Goal: Task Accomplishment & Management: Manage account settings

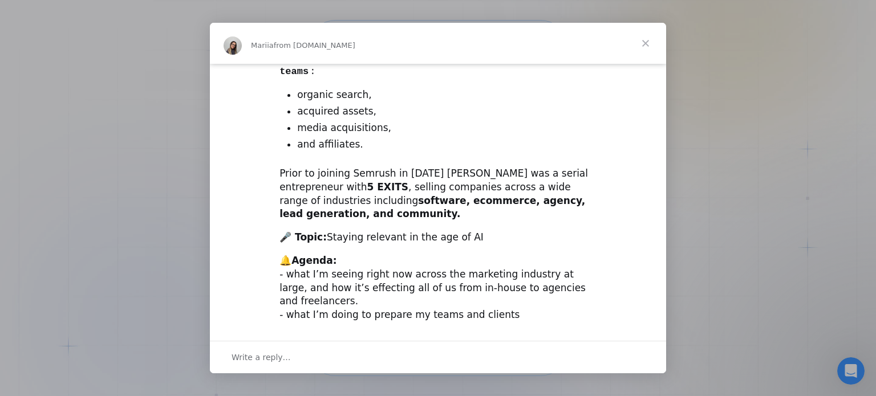
scroll to position [374, 0]
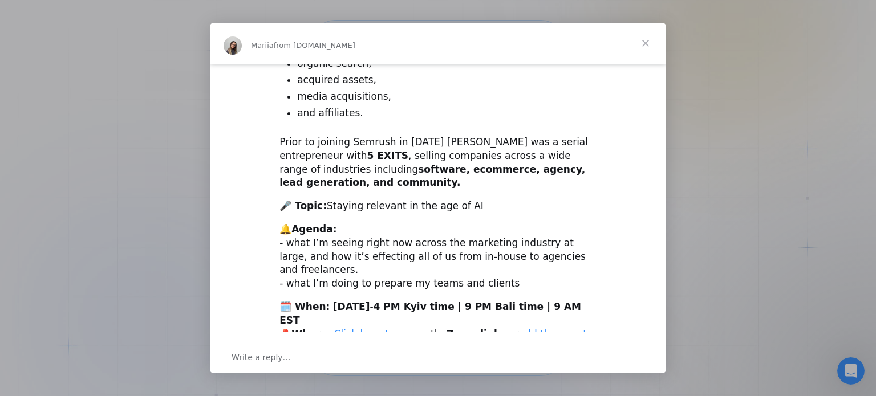
click at [647, 44] on span "Close" at bounding box center [645, 43] width 41 height 41
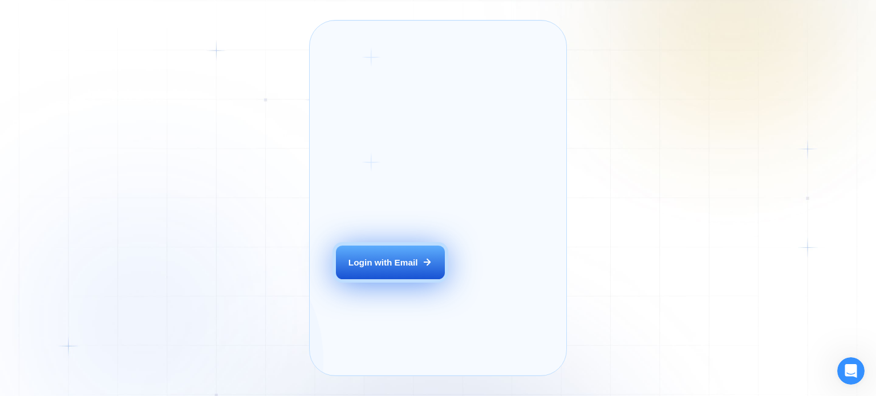
click at [394, 269] on div "Login with Email" at bounding box center [384, 263] width 70 height 12
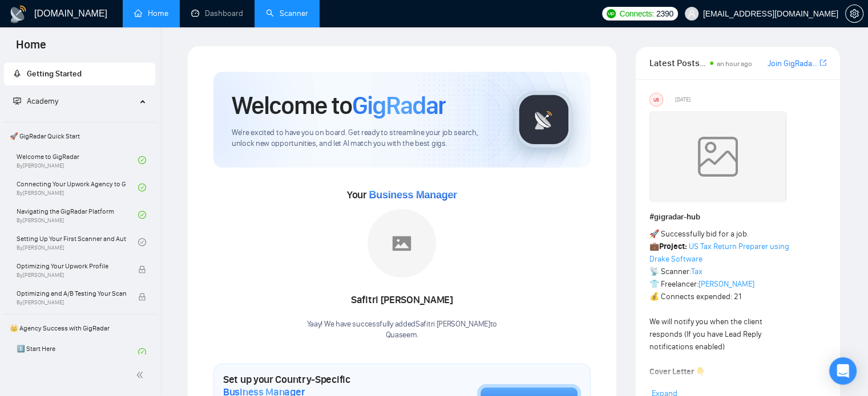
click at [290, 14] on link "Scanner" at bounding box center [287, 14] width 42 height 10
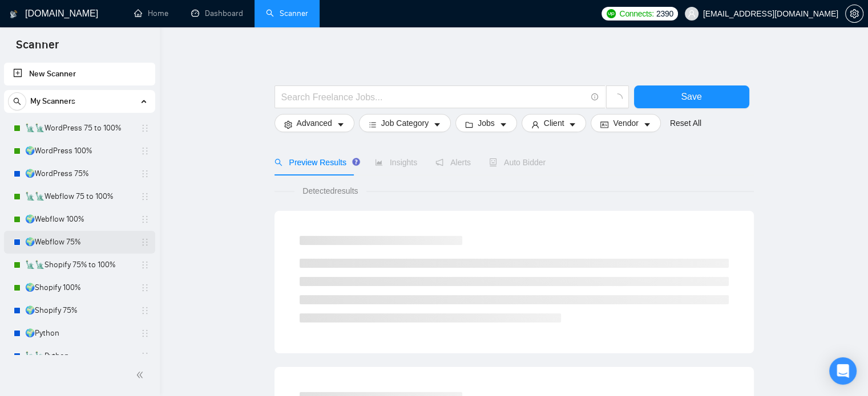
click at [96, 245] on link "🌍Webflow 75%" at bounding box center [79, 242] width 108 height 23
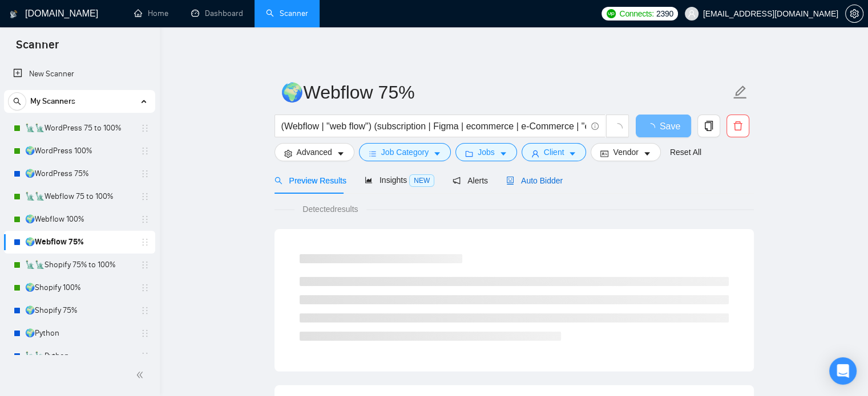
click at [530, 187] on div "Auto Bidder" at bounding box center [534, 181] width 56 height 13
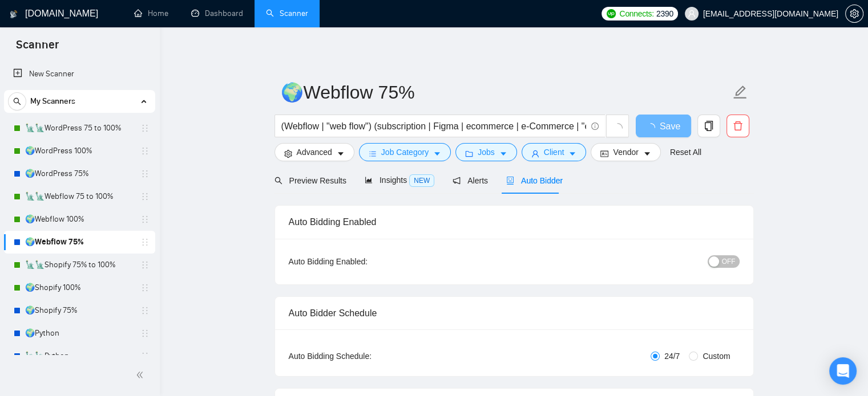
radio input "false"
radio input "true"
checkbox input "true"
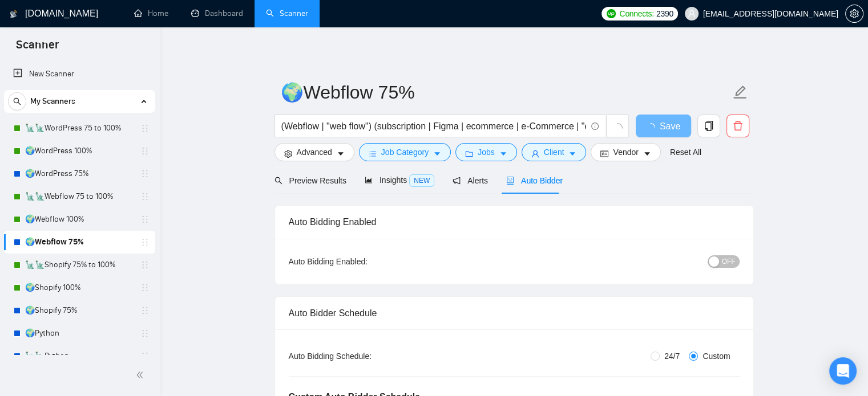
click at [730, 264] on span "OFF" at bounding box center [729, 262] width 14 height 13
click at [651, 125] on button "Save" at bounding box center [662, 126] width 55 height 23
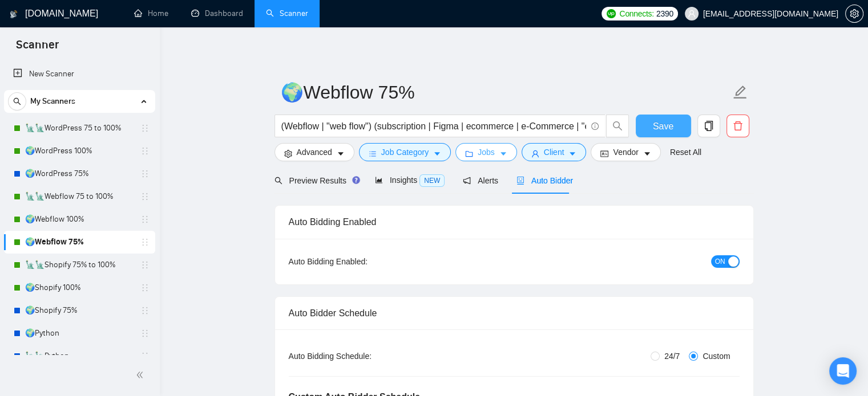
click at [489, 152] on span "Jobs" at bounding box center [485, 152] width 17 height 13
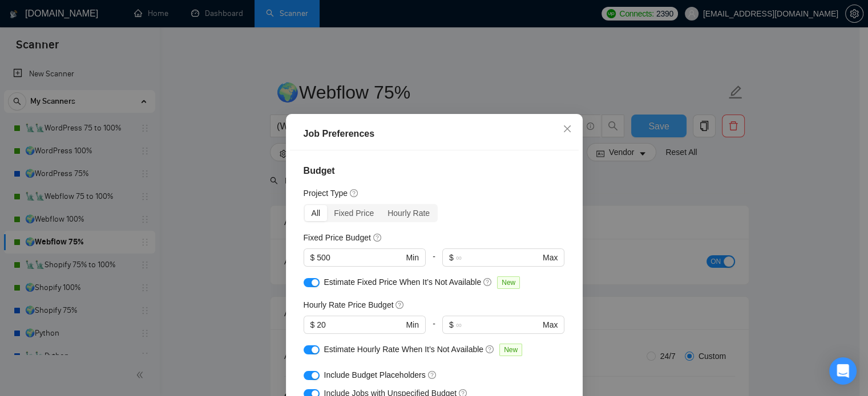
click at [206, 278] on div "Job Preferences Budget Project Type All Fixed Price Hourly Rate Fixed Price Bud…" at bounding box center [434, 198] width 868 height 396
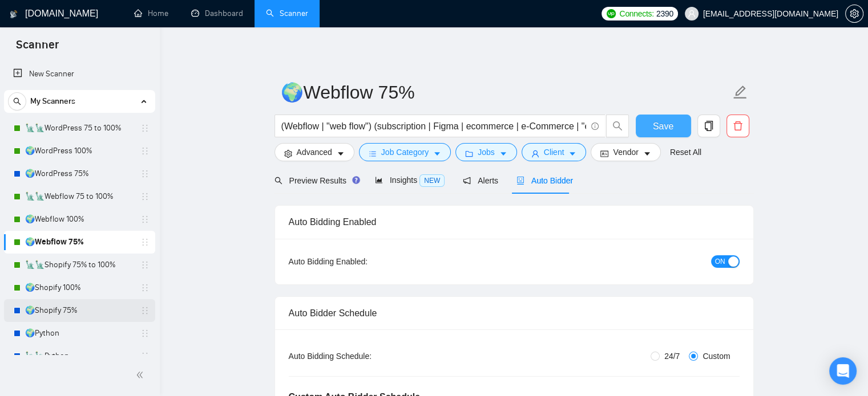
click at [66, 311] on link "🌍Shopify 75%" at bounding box center [79, 310] width 108 height 23
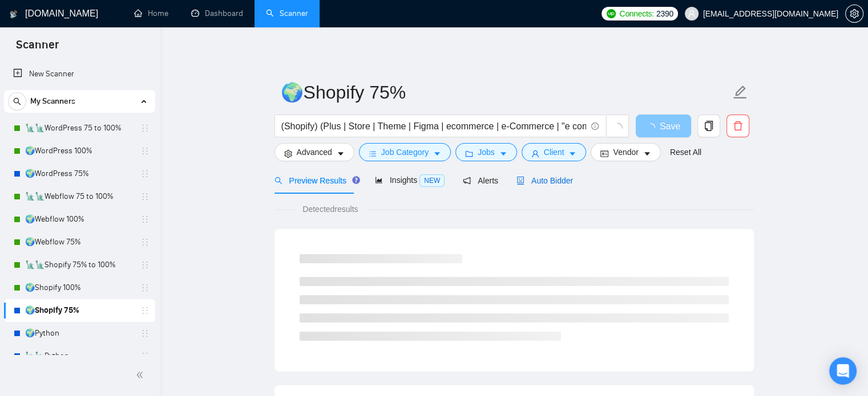
click at [540, 180] on span "Auto Bidder" at bounding box center [544, 180] width 56 height 9
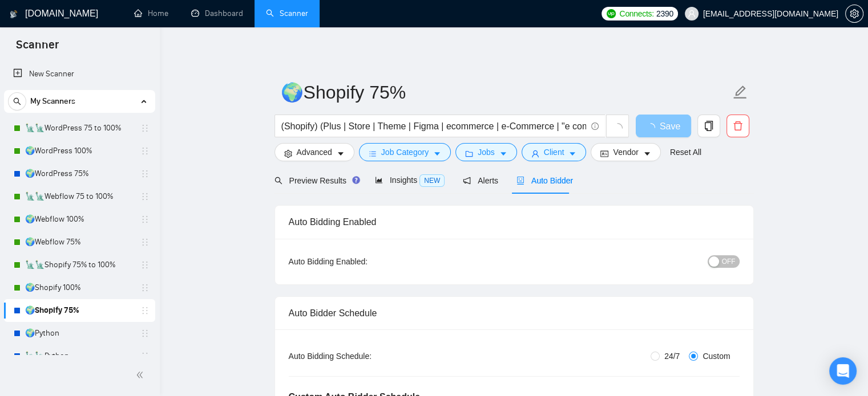
click at [727, 262] on span "OFF" at bounding box center [729, 262] width 14 height 13
click at [664, 130] on span "Save" at bounding box center [663, 126] width 21 height 14
click at [489, 156] on span "Jobs" at bounding box center [485, 152] width 17 height 13
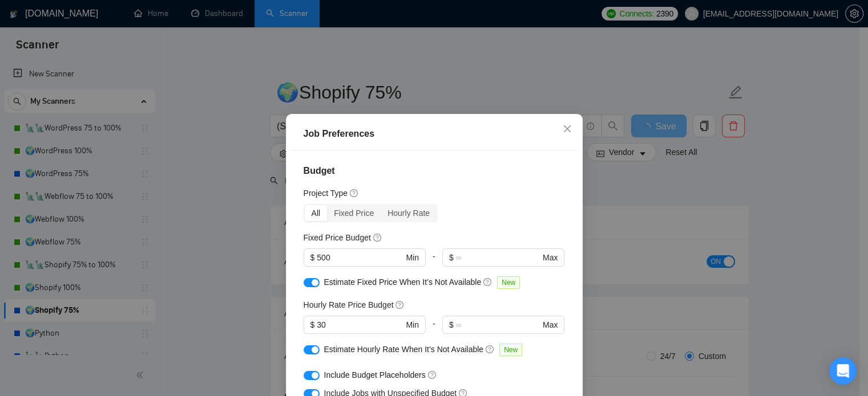
click at [650, 197] on div "Job Preferences Budget Project Type All Fixed Price Hourly Rate Fixed Price Bud…" at bounding box center [434, 198] width 868 height 396
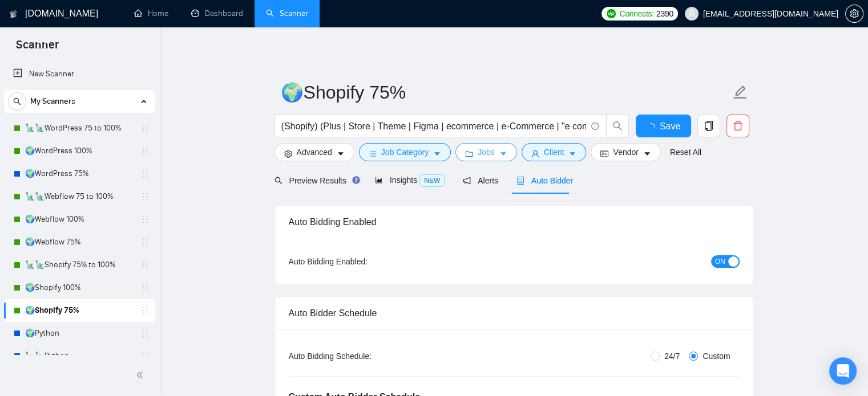
checkbox input "true"
